Goal: Task Accomplishment & Management: Contribute content

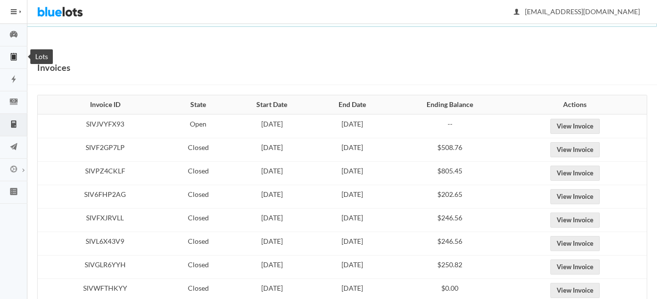
click at [17, 53] on icon "clipboard" at bounding box center [13, 56] width 27 height 9
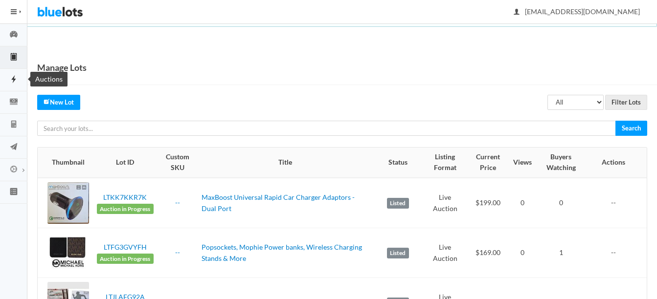
click at [15, 82] on icon "flash" at bounding box center [13, 79] width 27 height 9
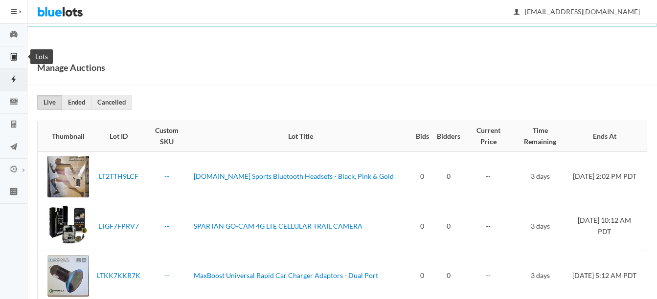
click at [18, 61] on icon "clipboard" at bounding box center [13, 56] width 27 height 9
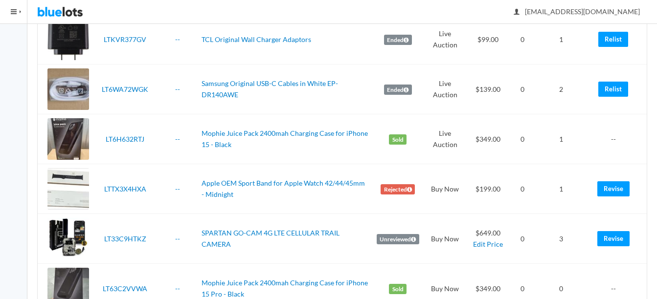
scroll to position [1810, 0]
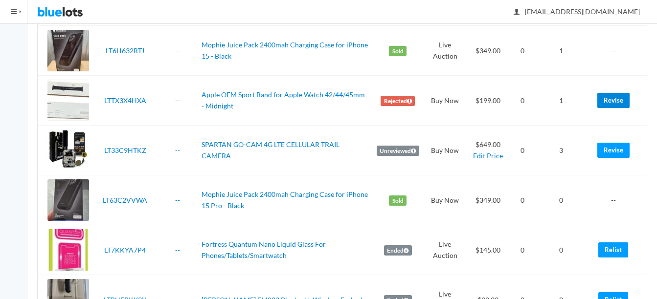
click at [613, 100] on link "Revise" at bounding box center [613, 100] width 32 height 15
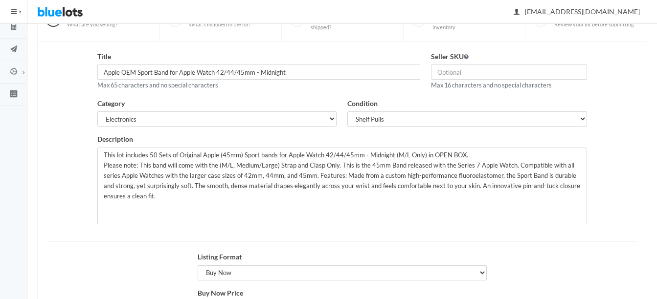
scroll to position [98, 0]
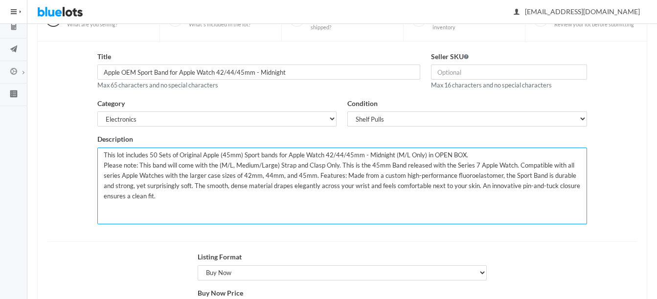
click at [157, 152] on textarea "This lot includes 50 Sets of Original Apple (45mm) Sport bands for Apple Watch …" at bounding box center [341, 186] width 489 height 77
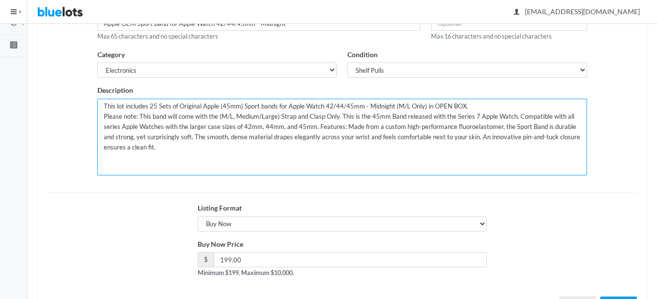
scroll to position [190, 0]
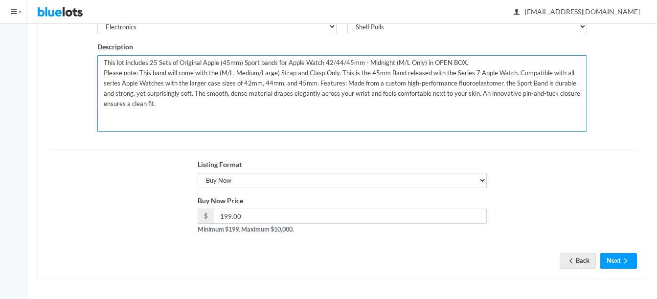
type textarea "This lot includes 25 Sets of Original Apple (45mm) Sport bands for Apple Watch …"
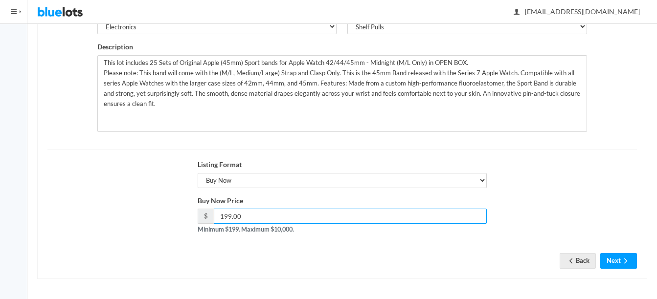
click at [388, 214] on input "199.00" at bounding box center [350, 216] width 273 height 15
type input "1"
type input "99"
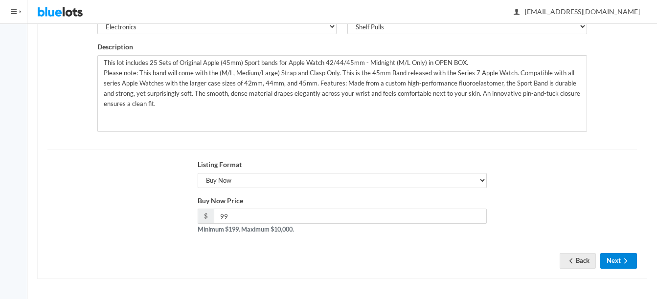
click at [624, 260] on icon "arrow forward" at bounding box center [626, 261] width 10 height 8
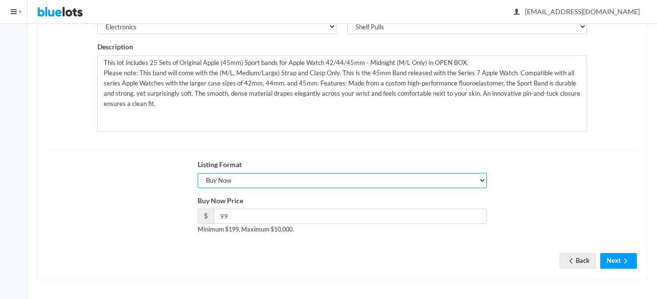
click at [310, 182] on select "Choose a listing format Auction Buy Now" at bounding box center [343, 180] width 290 height 15
select select "true"
click at [198, 173] on select "Choose a listing format Auction Buy Now" at bounding box center [343, 180] width 290 height 15
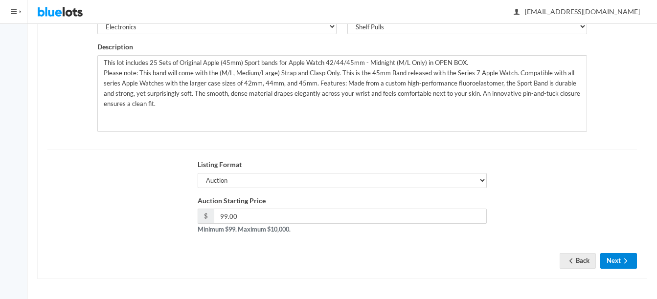
click at [620, 262] on button "Next" at bounding box center [618, 260] width 37 height 15
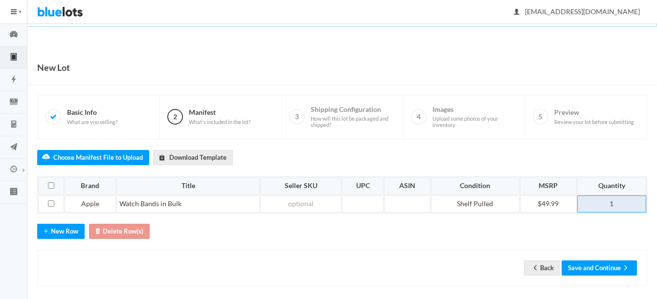
click at [632, 204] on td "1" at bounding box center [611, 205] width 69 height 18
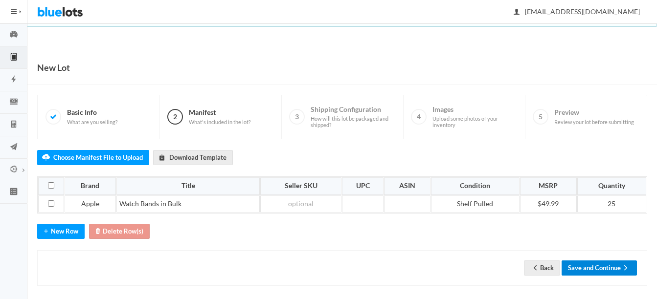
click at [608, 265] on button "Save and Continue" at bounding box center [599, 268] width 75 height 15
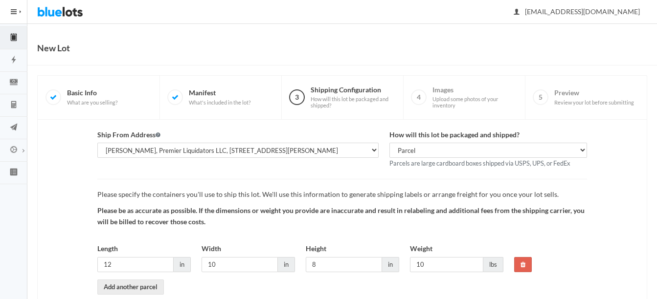
scroll to position [72, 0]
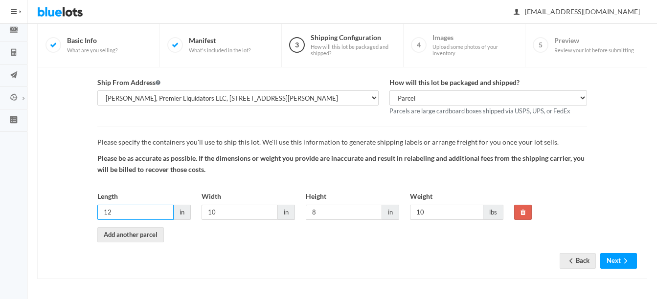
click at [143, 211] on input "12" at bounding box center [135, 212] width 76 height 15
type input "10"
type input "5"
click at [617, 262] on button "Next" at bounding box center [618, 260] width 37 height 15
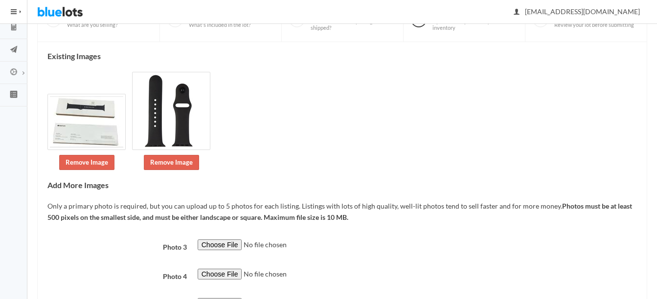
scroll to position [182, 0]
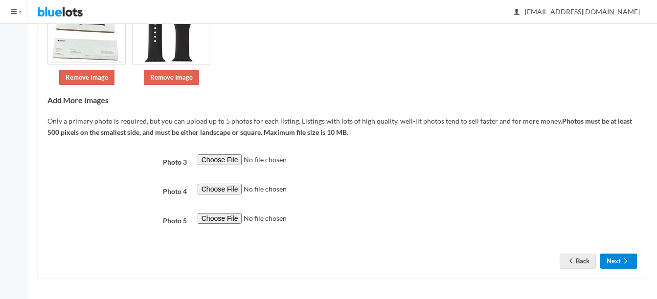
click at [617, 257] on button "Next" at bounding box center [618, 261] width 37 height 15
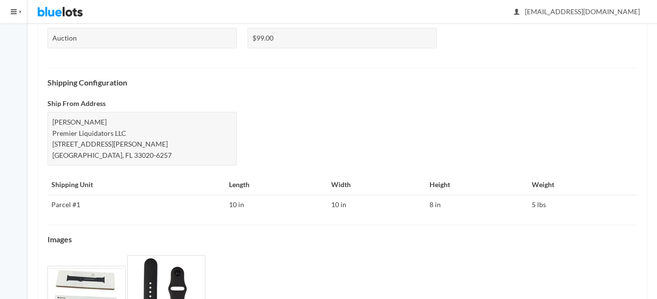
scroll to position [456, 0]
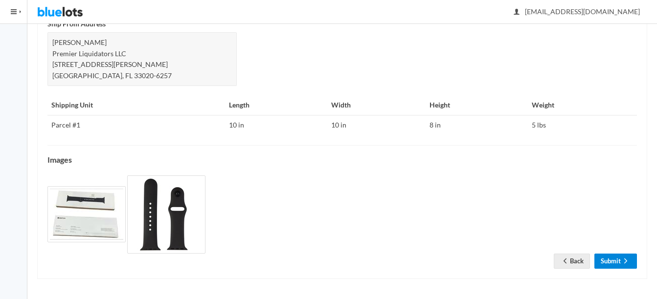
click at [607, 260] on link "Submit" at bounding box center [615, 261] width 43 height 15
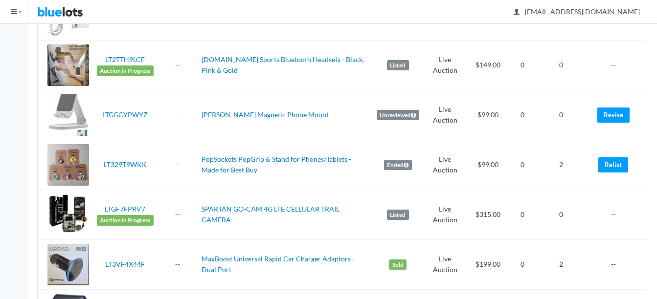
scroll to position [391, 0]
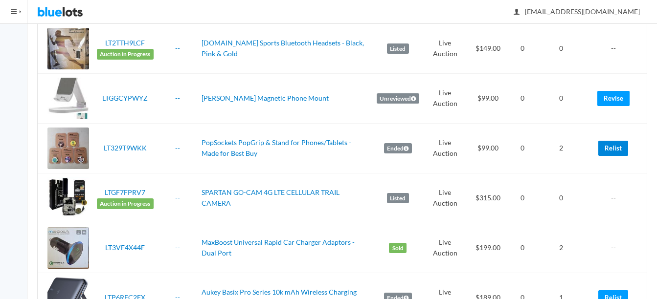
click at [609, 149] on link "Relist" at bounding box center [613, 148] width 30 height 15
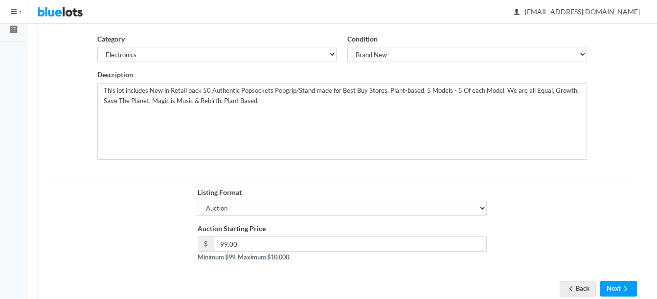
scroll to position [190, 0]
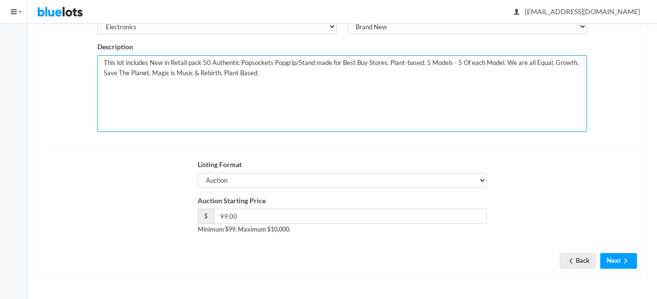
click at [205, 60] on textarea "This lot includes New in Retail pack 50 Authentic Popsockets Popgrip/Stand made…" at bounding box center [341, 93] width 489 height 77
type textarea "This lot includes New in Retail pack 60 Authentic Popsockets Popgrip/Stand made…"
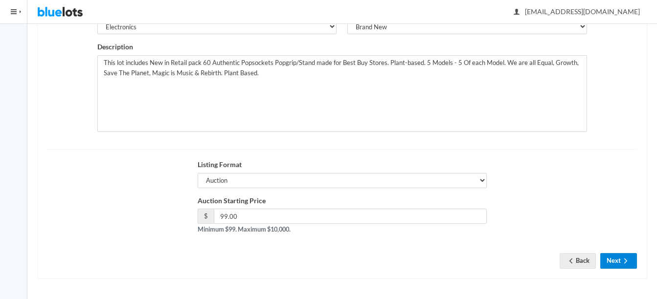
click at [616, 255] on button "Next" at bounding box center [618, 260] width 37 height 15
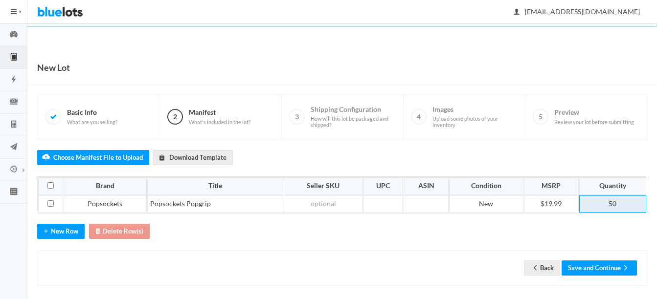
click at [611, 203] on td "50" at bounding box center [612, 205] width 67 height 18
click at [606, 269] on button "Save and Continue" at bounding box center [599, 268] width 75 height 15
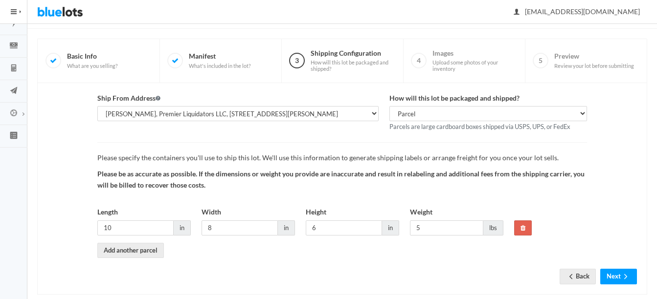
scroll to position [72, 0]
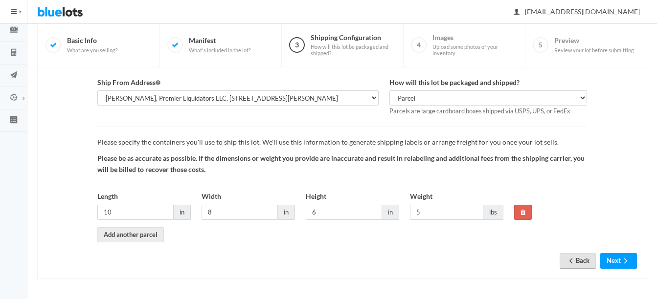
click at [581, 263] on link "Back" at bounding box center [578, 260] width 36 height 15
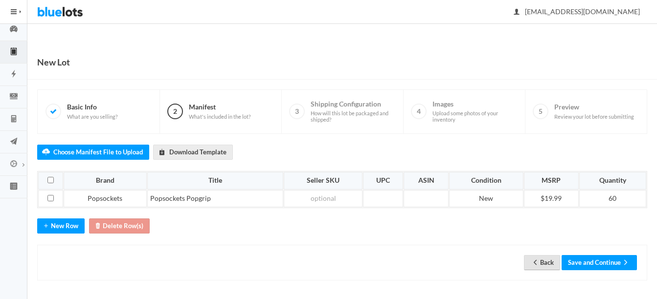
scroll to position [7, 0]
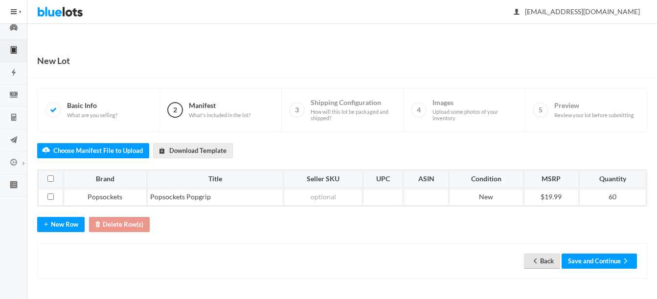
click at [542, 260] on link "Back" at bounding box center [542, 261] width 36 height 15
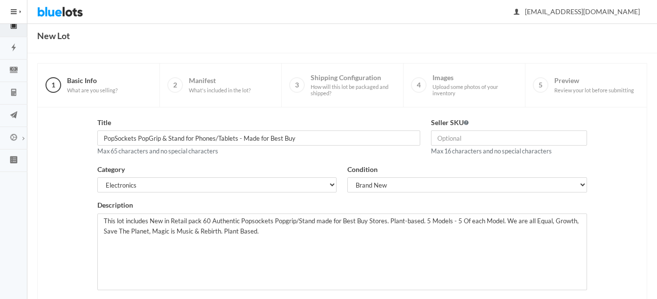
scroll to position [49, 0]
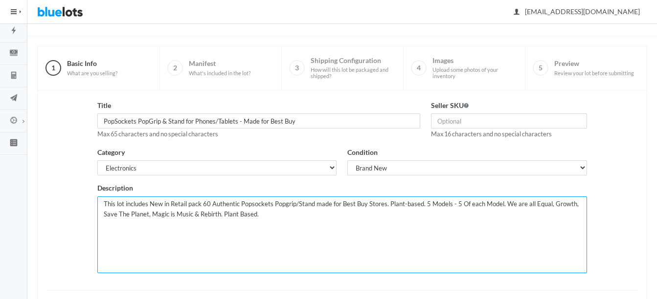
click at [455, 204] on textarea "This lot includes New in Retail pack 60 Authentic Popsockets Popgrip/Stand made…" at bounding box center [341, 235] width 489 height 77
click at [475, 203] on textarea "This lot includes New in Retail pack 60 Authentic Popsockets Popgrip/Stand made…" at bounding box center [341, 235] width 489 height 77
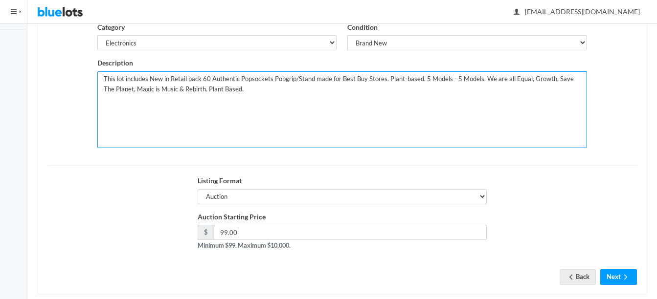
scroll to position [190, 0]
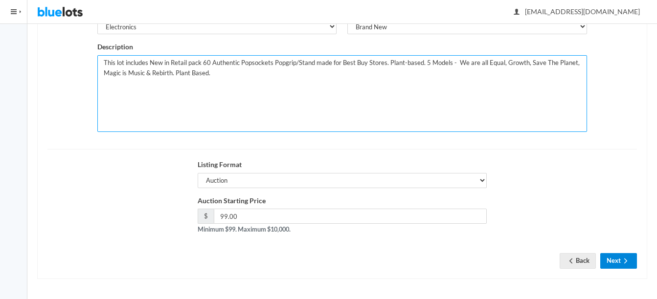
type textarea "This lot includes New in Retail pack 60 Authentic Popsockets Popgrip/Stand made…"
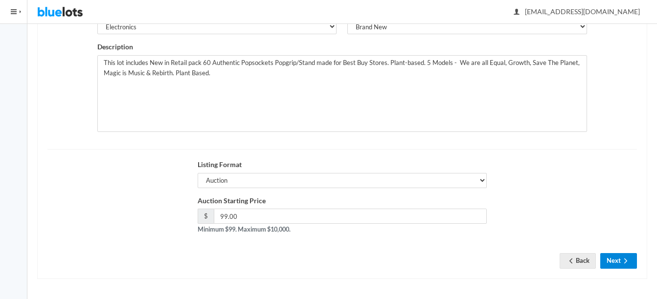
click at [617, 257] on button "Next" at bounding box center [618, 260] width 37 height 15
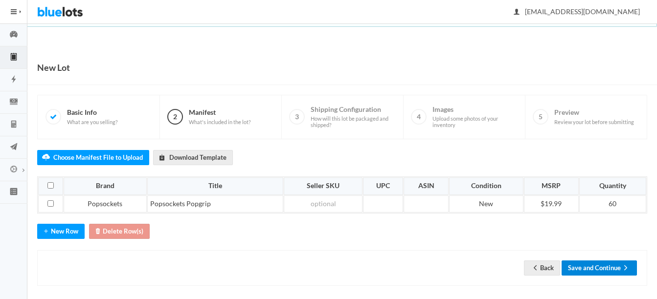
click at [622, 269] on icon "arrow forward" at bounding box center [626, 268] width 10 height 8
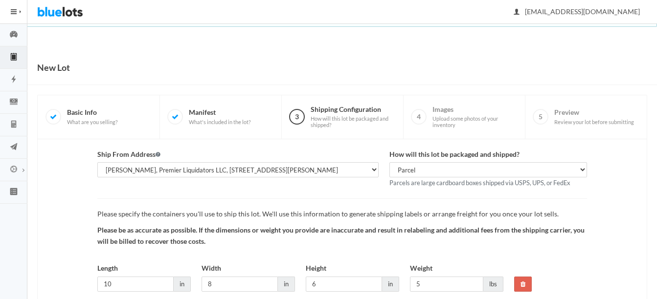
scroll to position [72, 0]
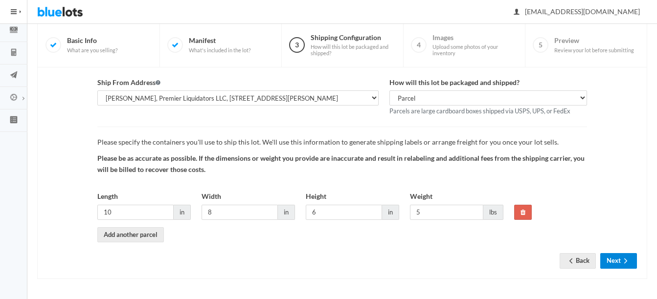
click at [600, 256] on button "Next" at bounding box center [618, 260] width 37 height 15
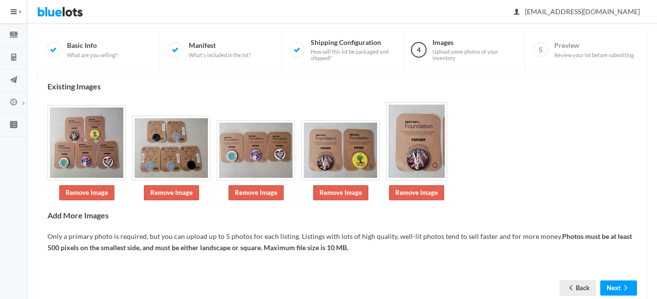
scroll to position [91, 0]
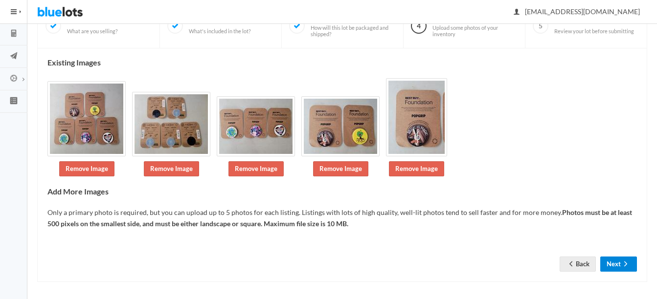
click at [622, 260] on icon "arrow forward" at bounding box center [626, 264] width 10 height 8
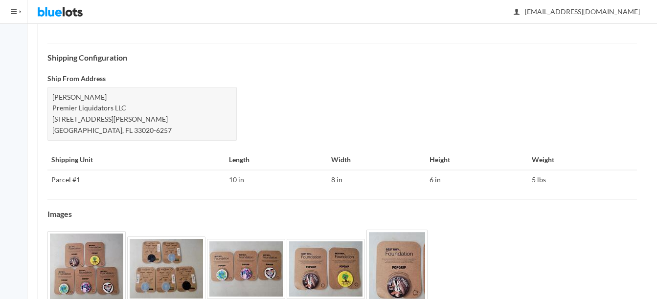
scroll to position [434, 0]
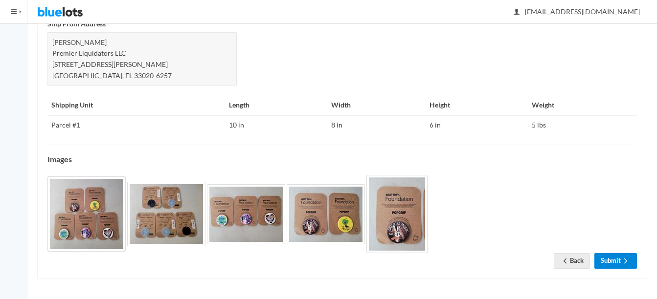
click at [612, 261] on link "Submit" at bounding box center [615, 260] width 43 height 15
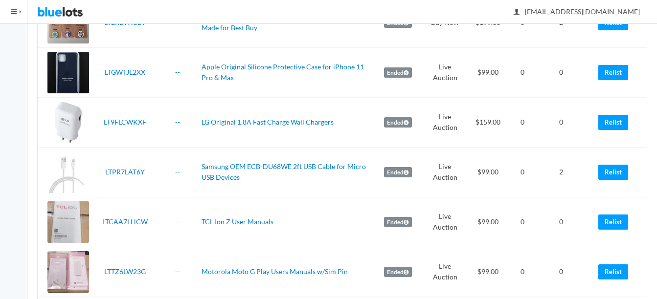
scroll to position [734, 0]
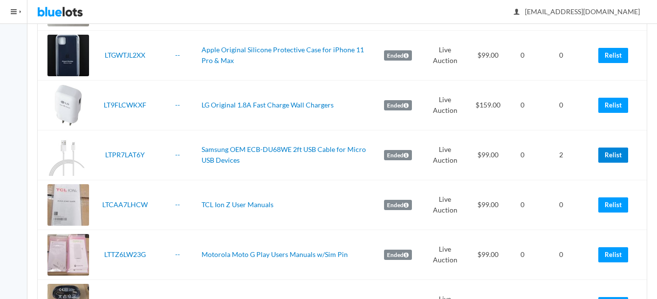
click at [618, 153] on td "Relist" at bounding box center [616, 155] width 61 height 50
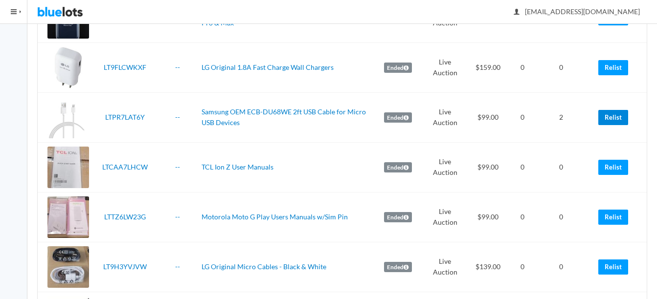
scroll to position [783, 0]
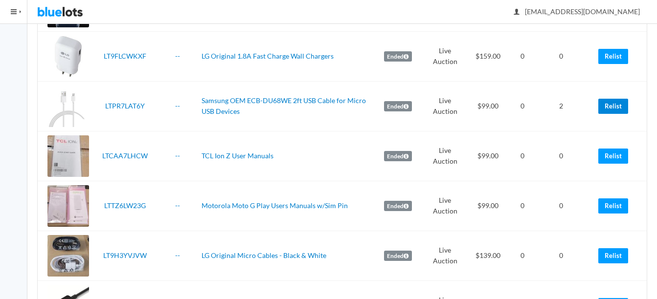
click at [611, 108] on link "Relist" at bounding box center [613, 106] width 30 height 15
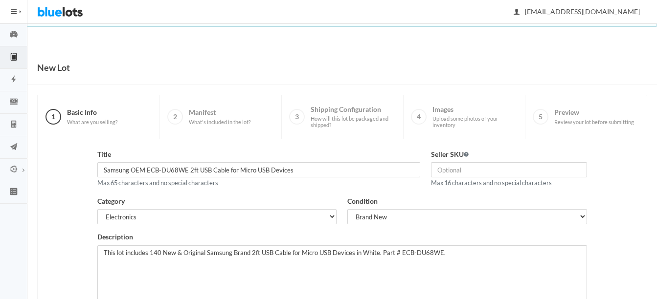
scroll to position [190, 0]
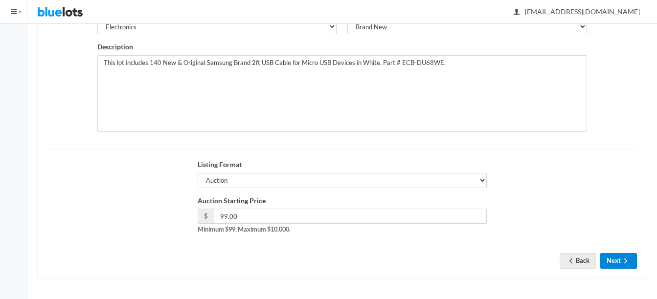
click at [625, 258] on icon "arrow forward" at bounding box center [626, 261] width 10 height 8
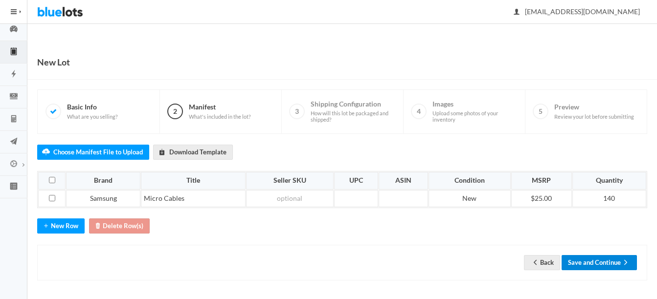
scroll to position [7, 0]
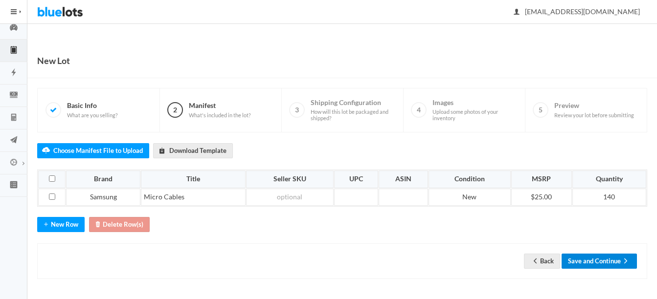
click at [606, 257] on button "Save and Continue" at bounding box center [599, 261] width 75 height 15
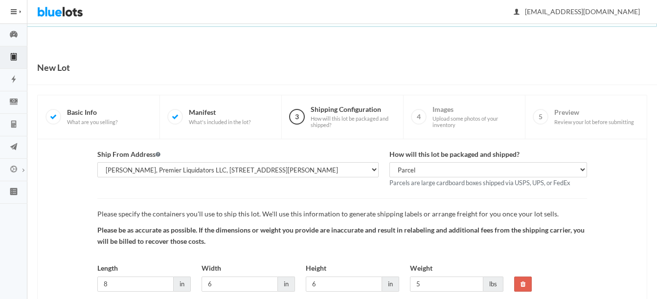
scroll to position [72, 0]
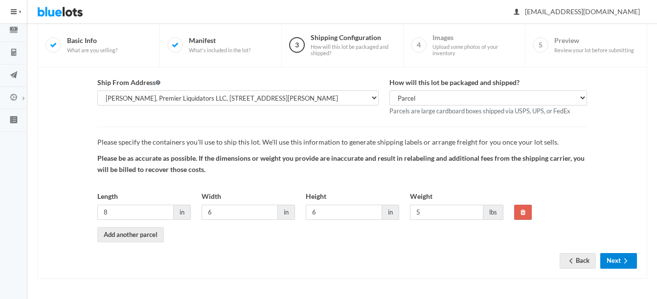
click at [621, 256] on button "Next" at bounding box center [618, 260] width 37 height 15
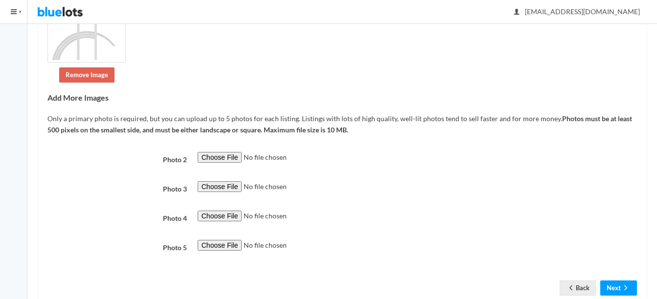
scroll to position [212, 0]
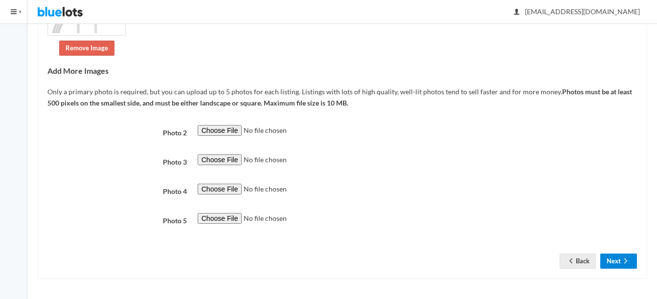
click at [626, 262] on icon "arrow forward" at bounding box center [626, 261] width 10 height 8
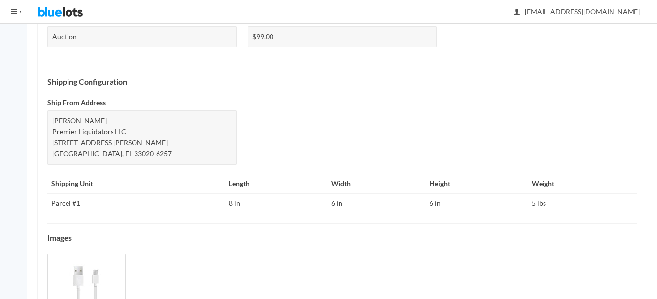
scroll to position [423, 0]
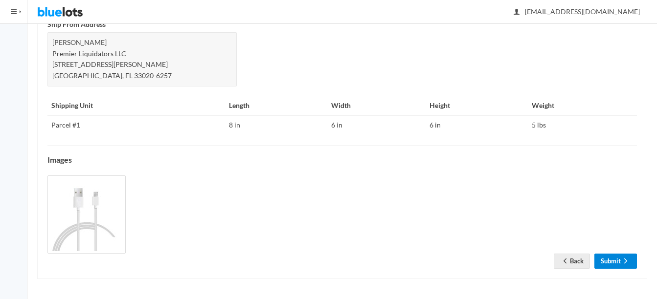
click at [628, 263] on icon "arrow forward" at bounding box center [626, 261] width 10 height 8
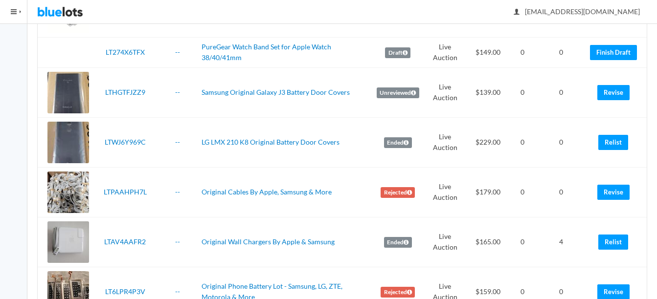
scroll to position [929, 0]
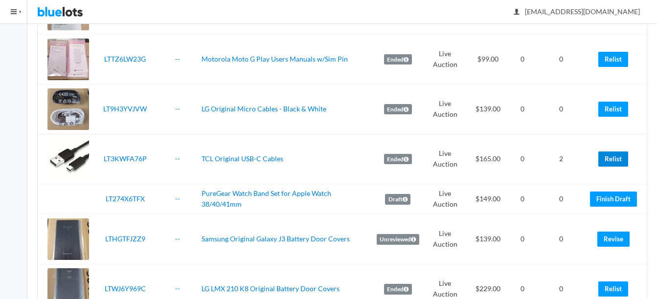
click at [623, 156] on link "Relist" at bounding box center [613, 159] width 30 height 15
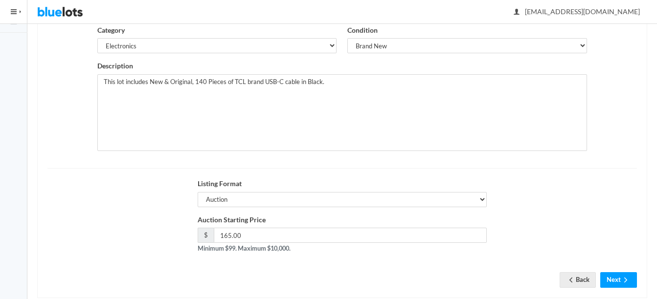
scroll to position [190, 0]
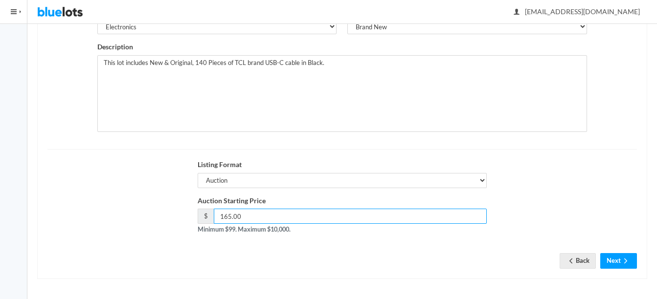
click at [229, 214] on input "165.00" at bounding box center [350, 216] width 273 height 15
type input "159.00"
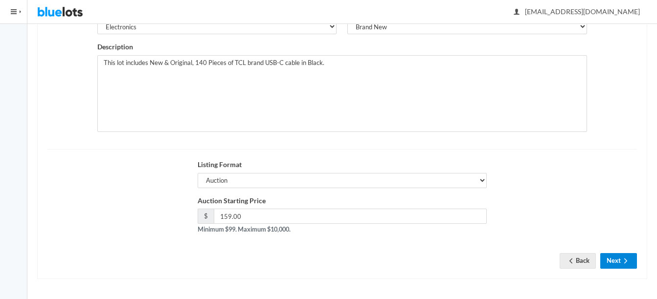
click at [621, 262] on icon "arrow forward" at bounding box center [626, 261] width 10 height 8
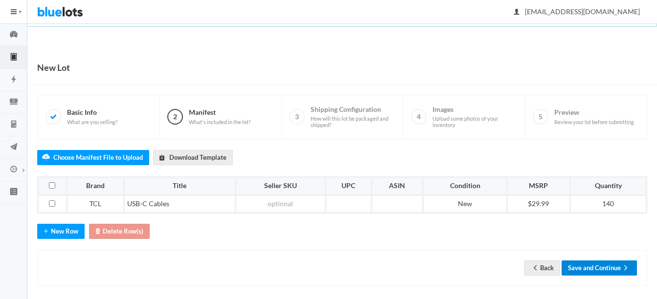
drag, startPoint x: 612, startPoint y: 269, endPoint x: 622, endPoint y: 258, distance: 14.9
click at [611, 269] on button "Save and Continue" at bounding box center [599, 268] width 75 height 15
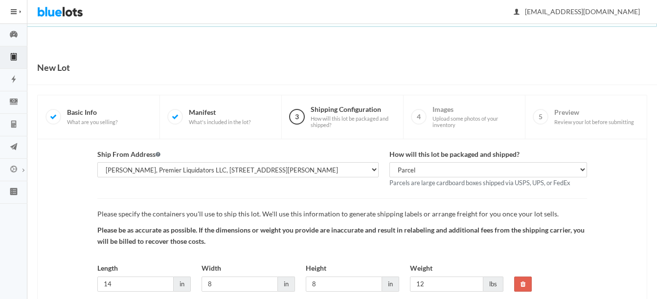
scroll to position [72, 0]
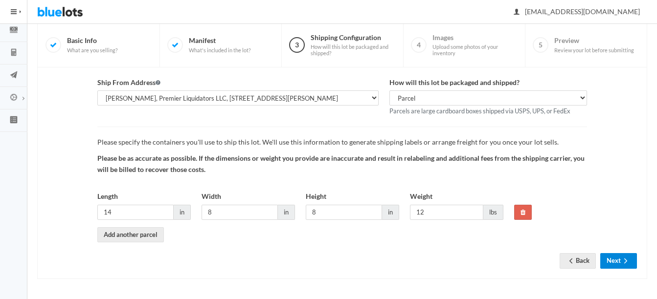
click at [617, 260] on button "Next" at bounding box center [618, 260] width 37 height 15
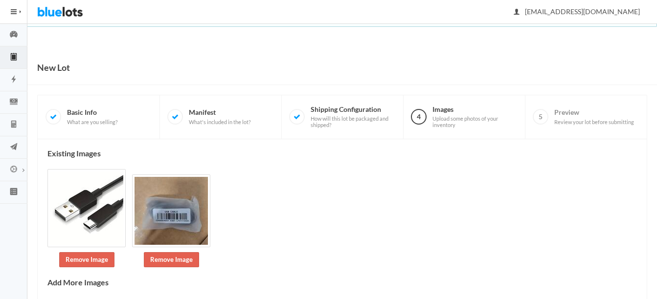
scroll to position [182, 0]
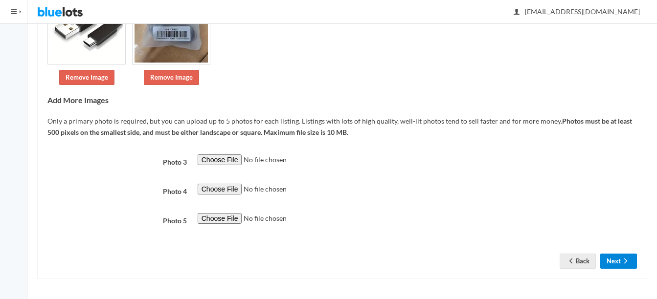
click at [613, 259] on button "Next" at bounding box center [618, 261] width 37 height 15
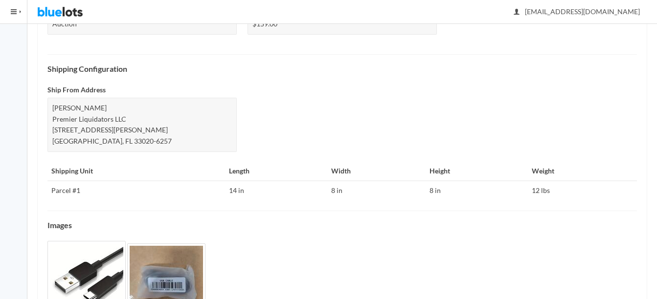
scroll to position [423, 0]
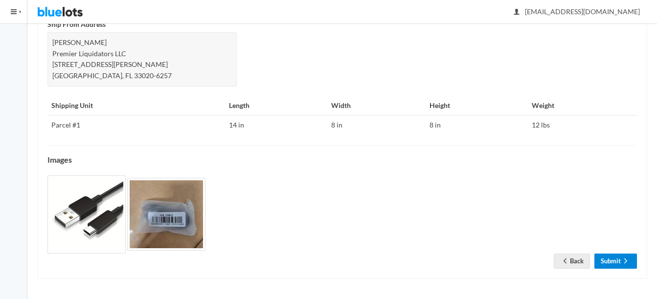
click at [613, 258] on link "Submit" at bounding box center [615, 261] width 43 height 15
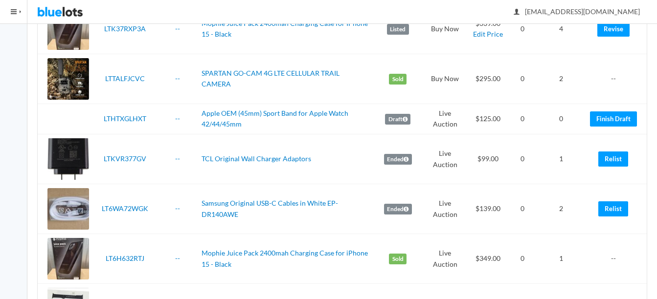
scroll to position [1663, 0]
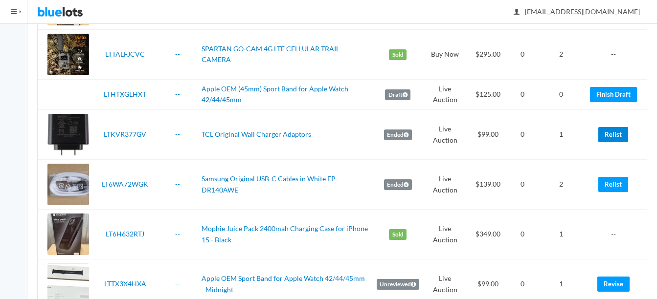
click at [603, 133] on link "Relist" at bounding box center [613, 134] width 30 height 15
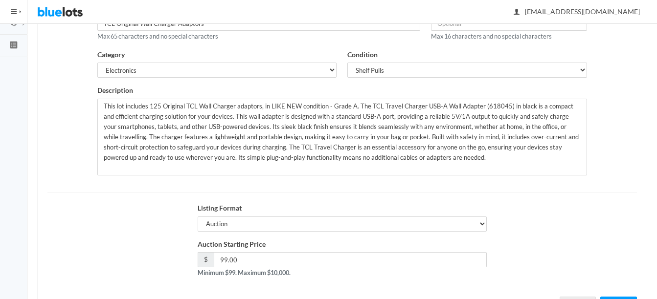
scroll to position [190, 0]
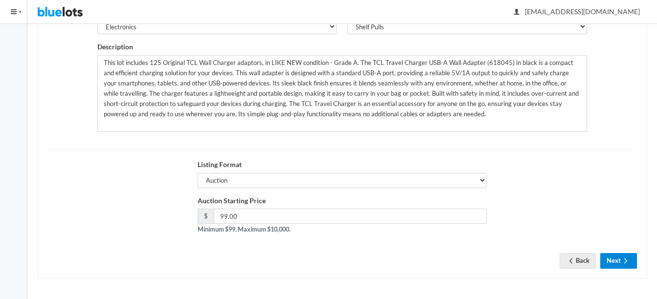
click at [621, 259] on icon "arrow forward" at bounding box center [626, 261] width 10 height 8
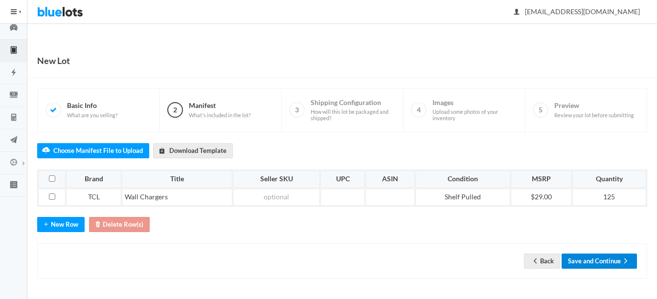
scroll to position [7, 0]
click at [598, 265] on button "Save and Continue" at bounding box center [599, 261] width 75 height 15
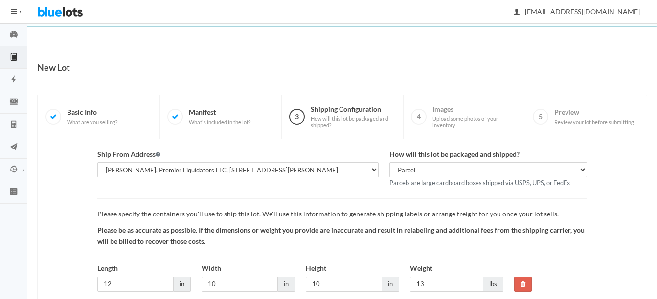
scroll to position [72, 0]
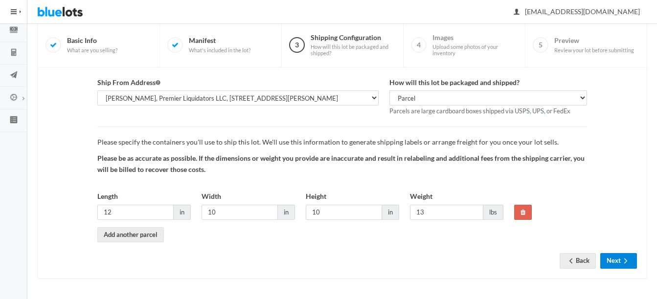
click at [612, 260] on button "Next" at bounding box center [618, 260] width 37 height 15
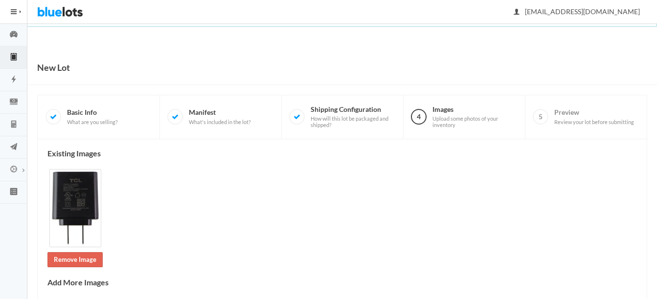
scroll to position [212, 0]
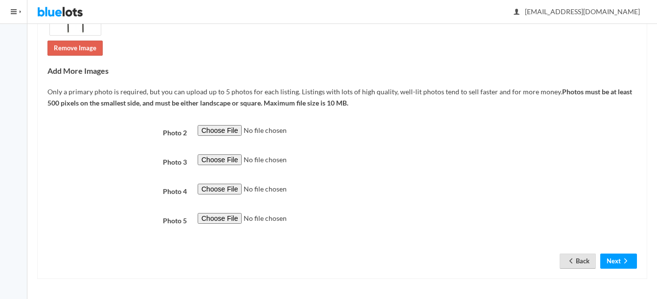
click at [577, 259] on link "Back" at bounding box center [578, 261] width 36 height 15
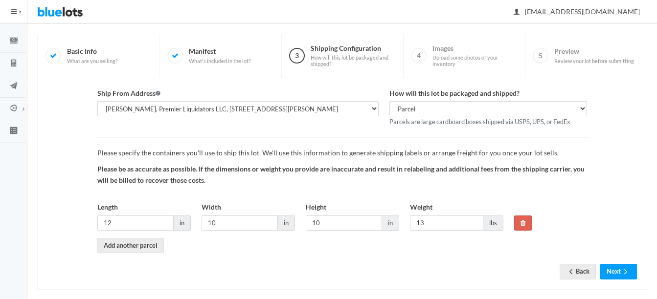
scroll to position [72, 0]
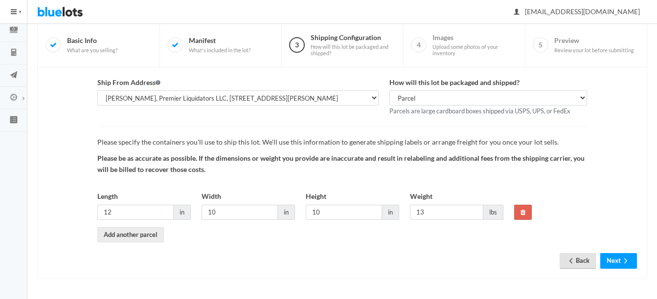
click at [568, 258] on icon "arrow back" at bounding box center [571, 261] width 10 height 8
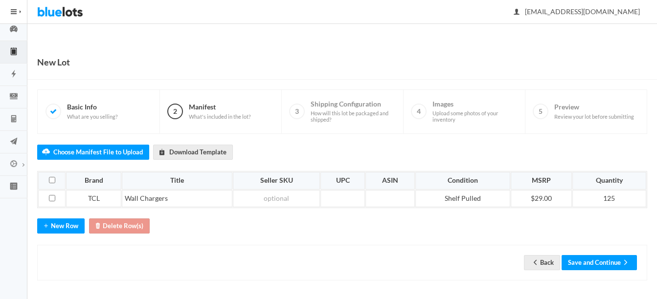
scroll to position [7, 0]
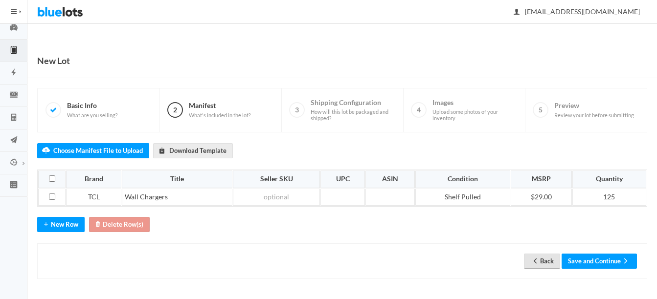
click at [548, 260] on link "Back" at bounding box center [542, 261] width 36 height 15
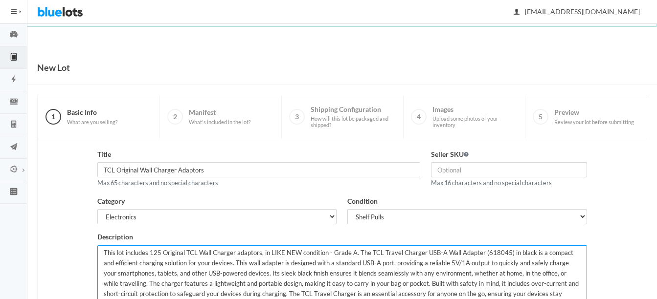
click at [158, 251] on textarea "This lot includes 125 Original TCL Wall Charger adaptors, in LIKE NEW condition…" at bounding box center [341, 284] width 489 height 77
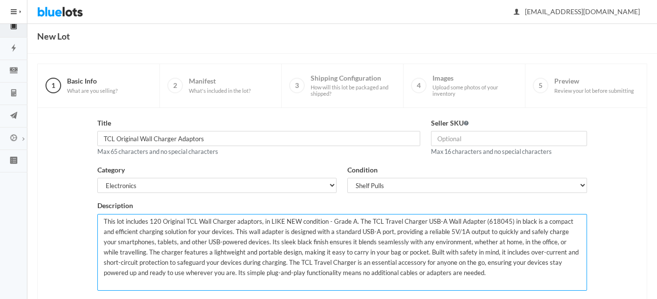
scroll to position [190, 0]
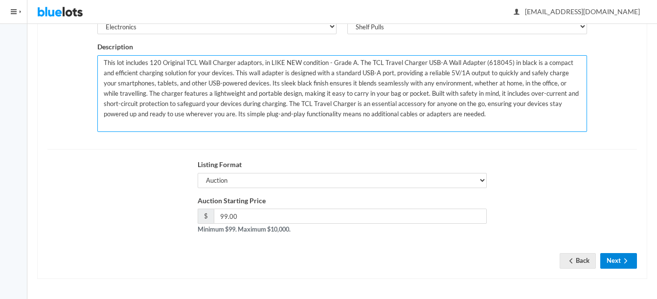
type textarea "This lot includes 120 Original TCL Wall Charger adaptors, in LIKE NEW condition…"
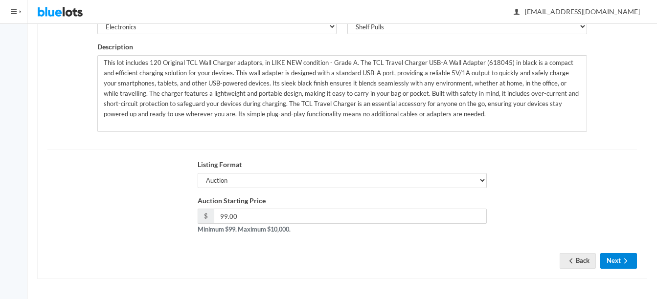
click at [625, 266] on ion-icon "arrow forward" at bounding box center [626, 261] width 10 height 9
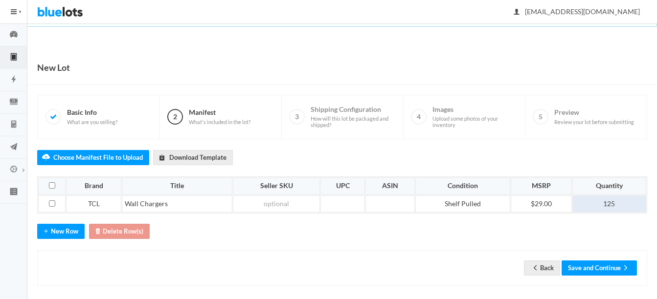
click at [617, 200] on td "125" at bounding box center [609, 205] width 74 height 18
click at [615, 267] on button "Save and Continue" at bounding box center [599, 268] width 75 height 15
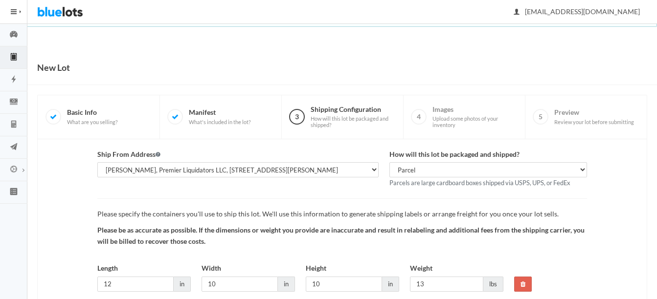
scroll to position [72, 0]
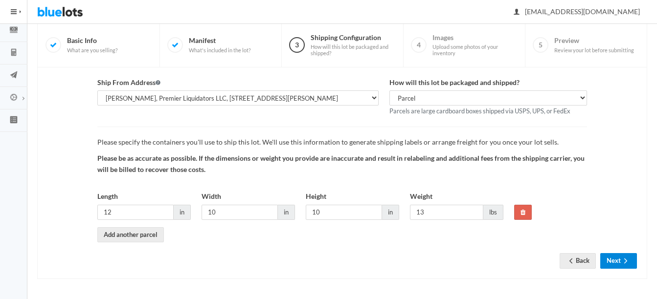
click at [617, 262] on button "Next" at bounding box center [618, 260] width 37 height 15
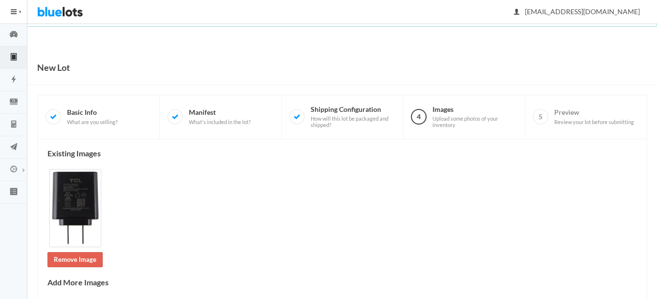
scroll to position [212, 0]
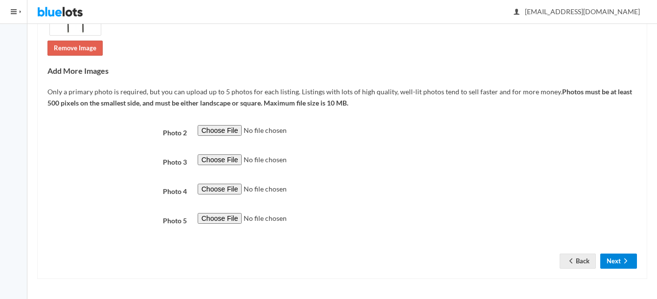
click at [616, 258] on button "Next" at bounding box center [618, 261] width 37 height 15
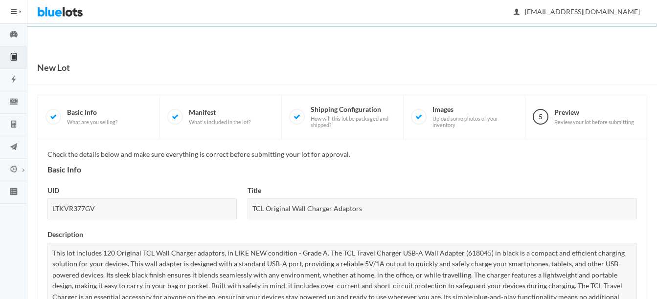
scroll to position [478, 0]
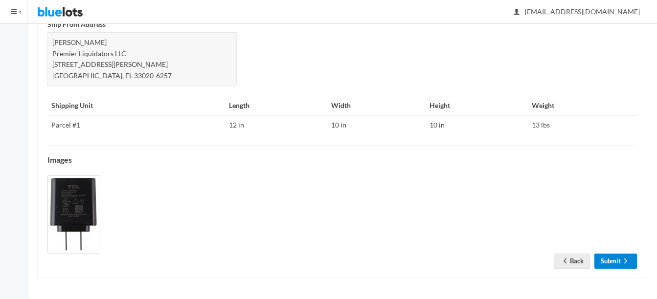
click at [620, 263] on link "Submit" at bounding box center [615, 261] width 43 height 15
